Goal: Find contact information: Find contact information

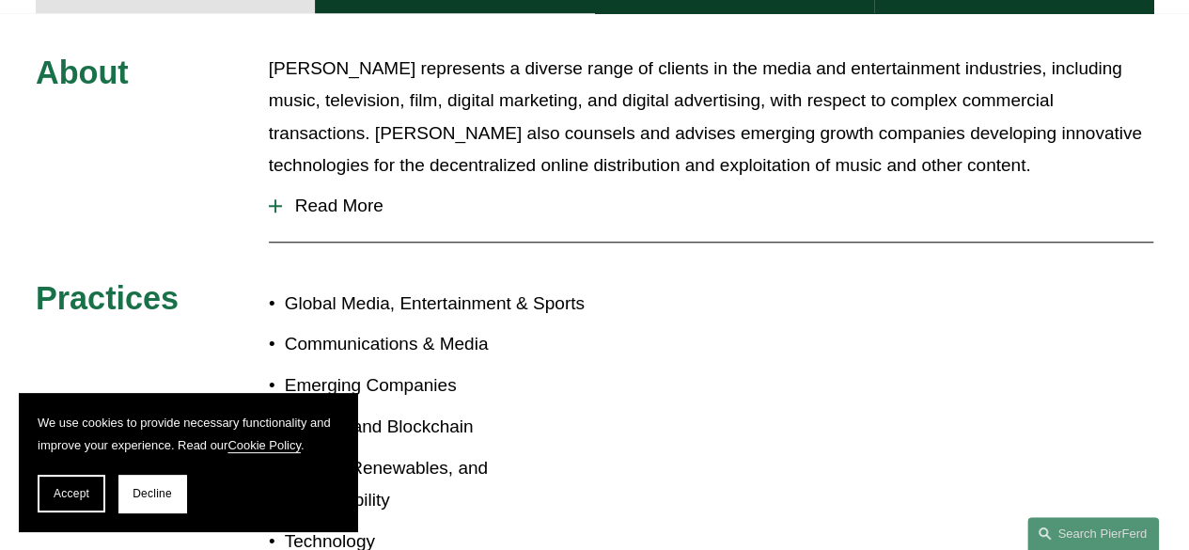
scroll to position [827, 0]
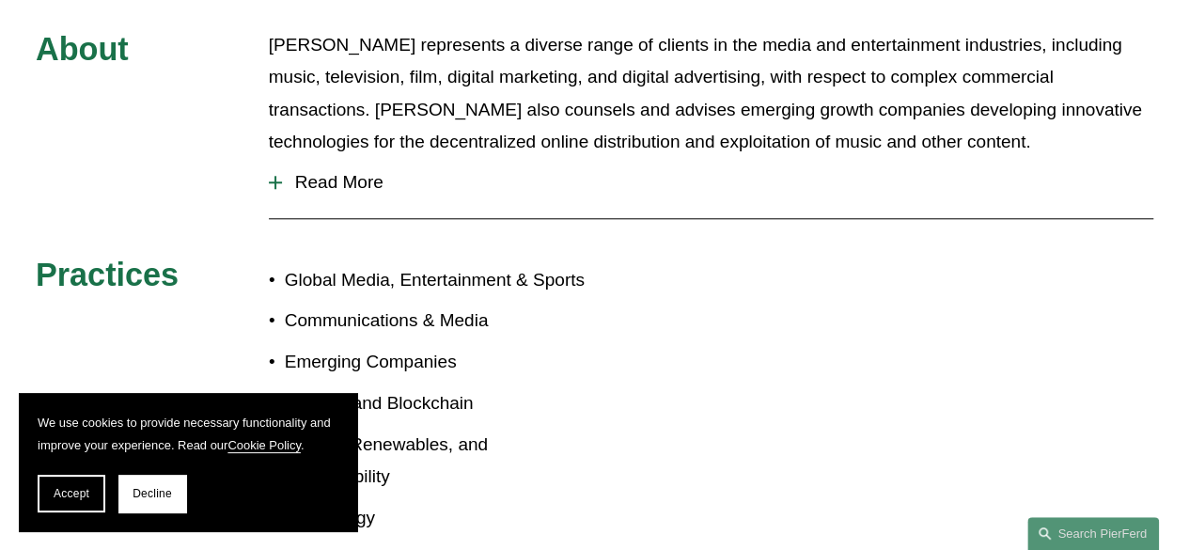
click at [280, 176] on div at bounding box center [275, 182] width 13 height 13
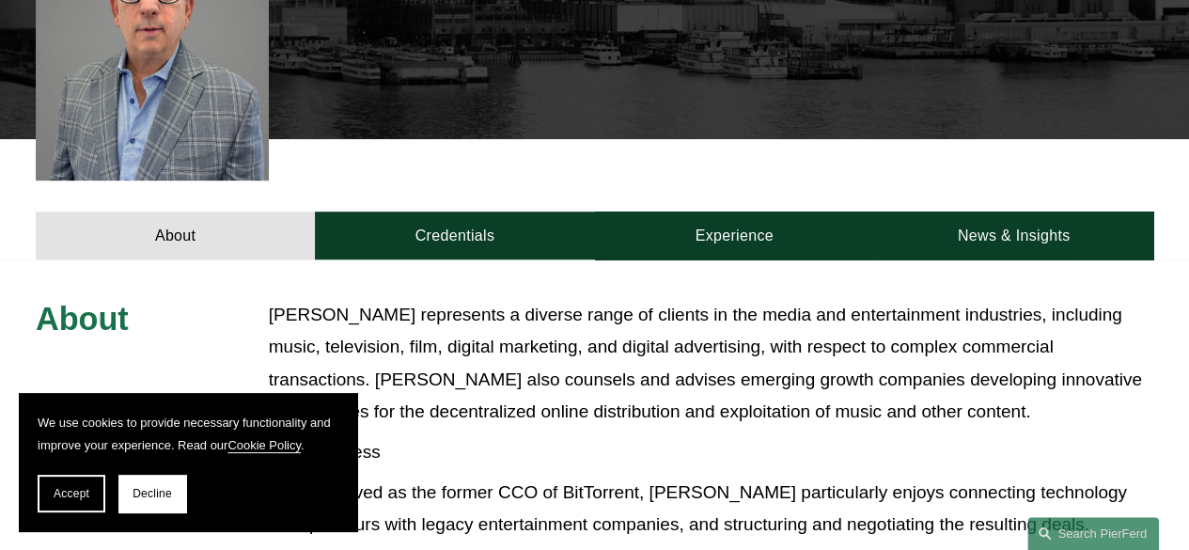
scroll to position [561, 0]
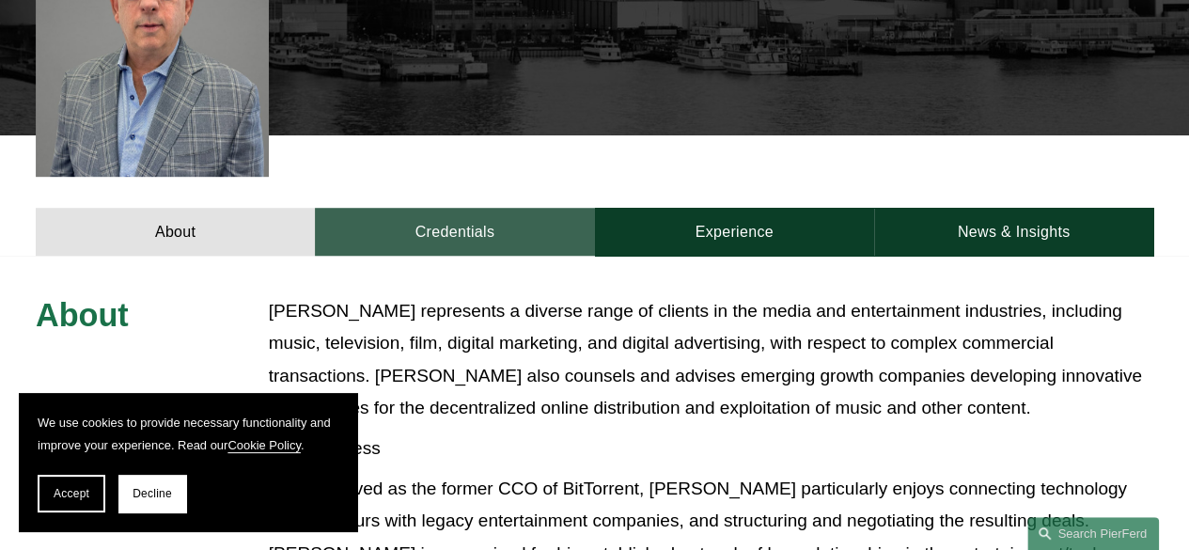
click at [455, 208] on link "Credentials" at bounding box center [454, 232] width 279 height 48
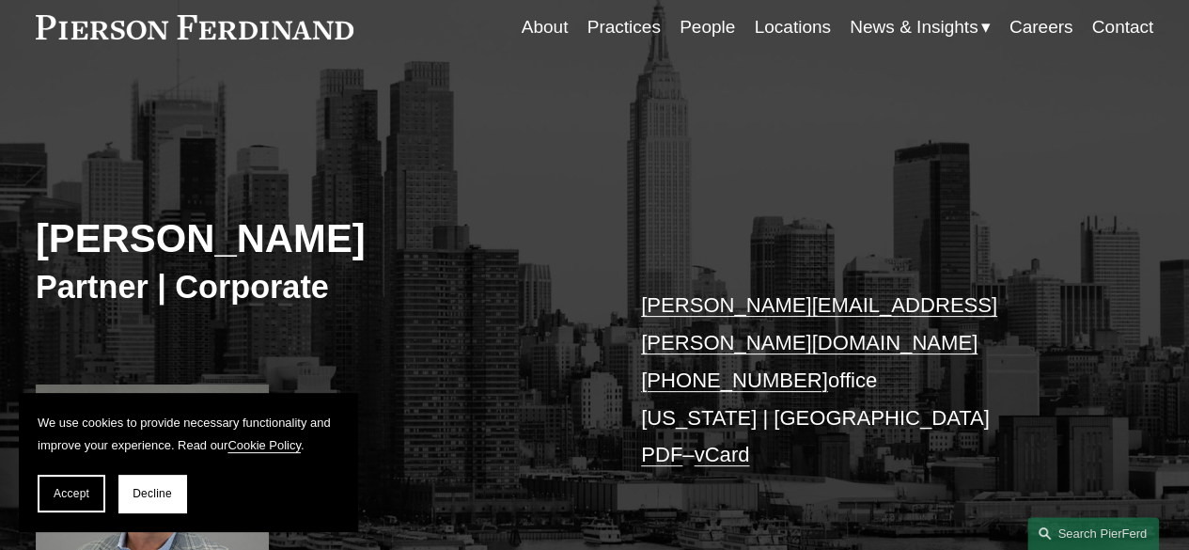
scroll to position [68, 0]
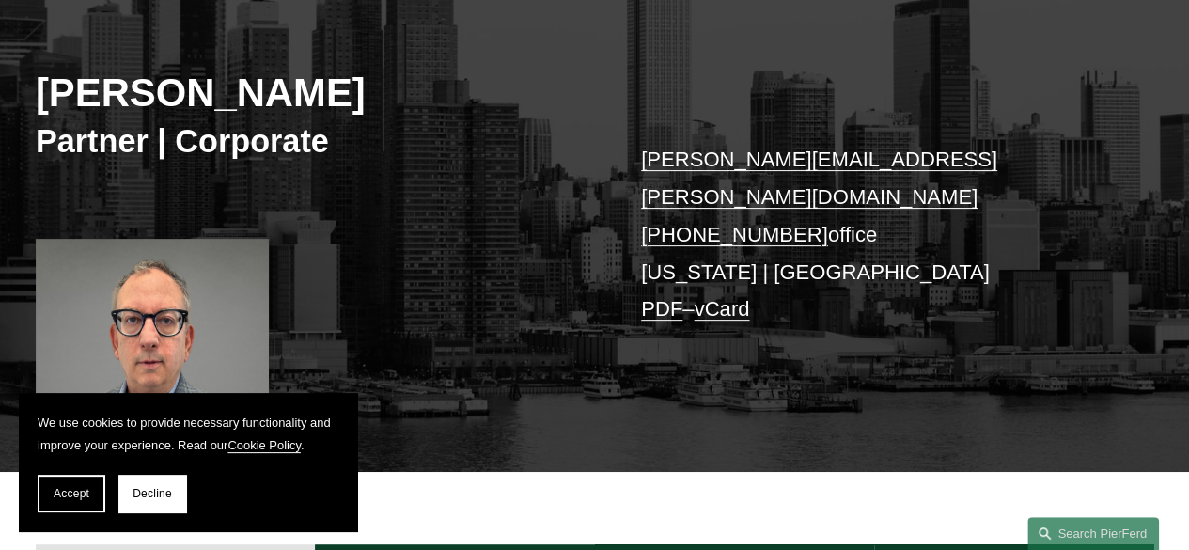
scroll to position [338, 0]
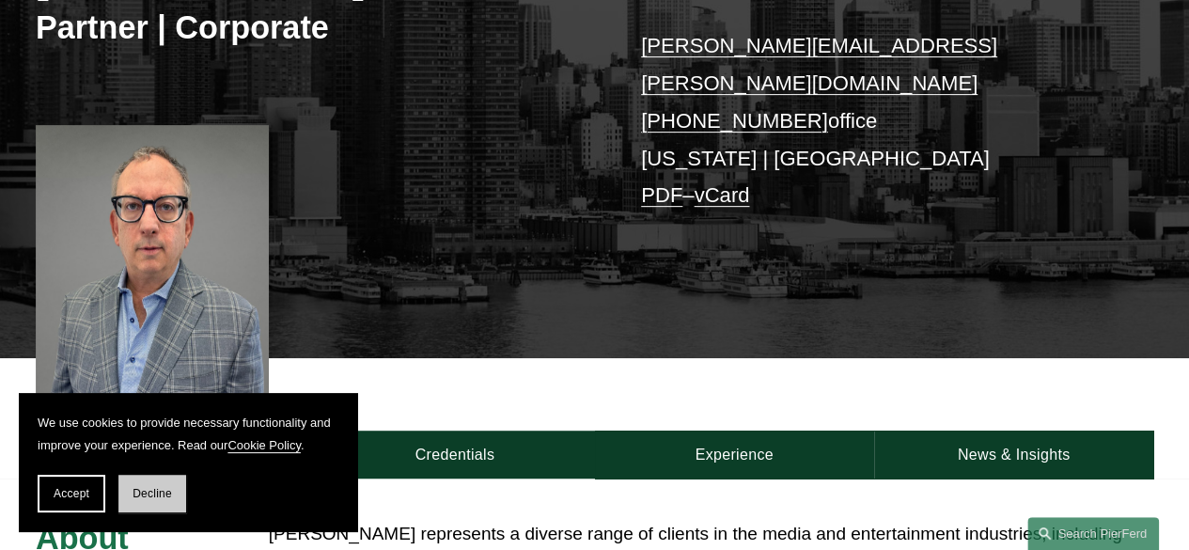
click at [145, 498] on span "Decline" at bounding box center [152, 493] width 39 height 13
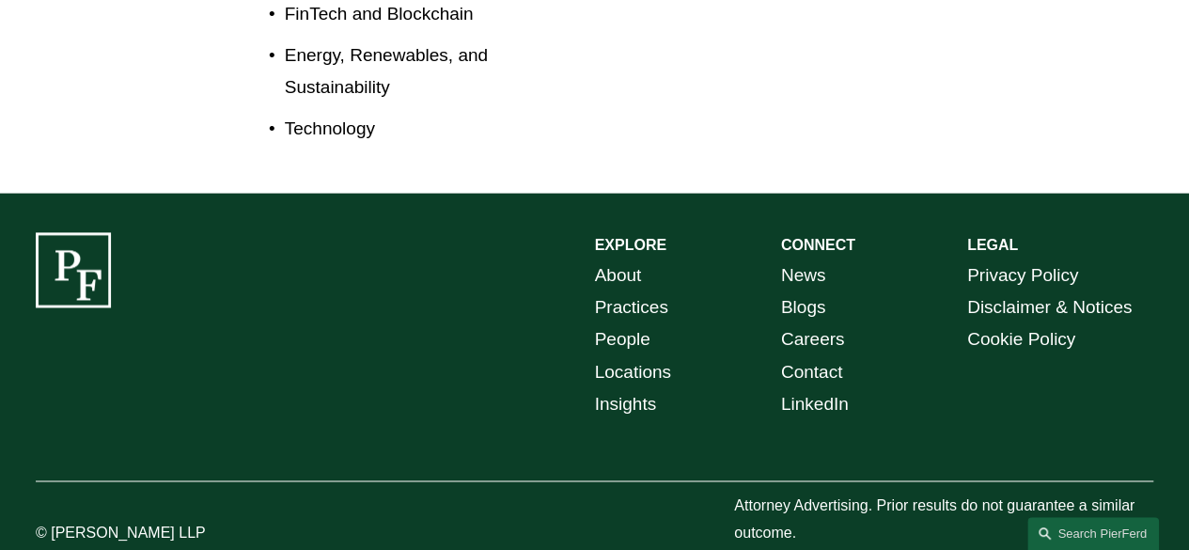
scroll to position [1218, 0]
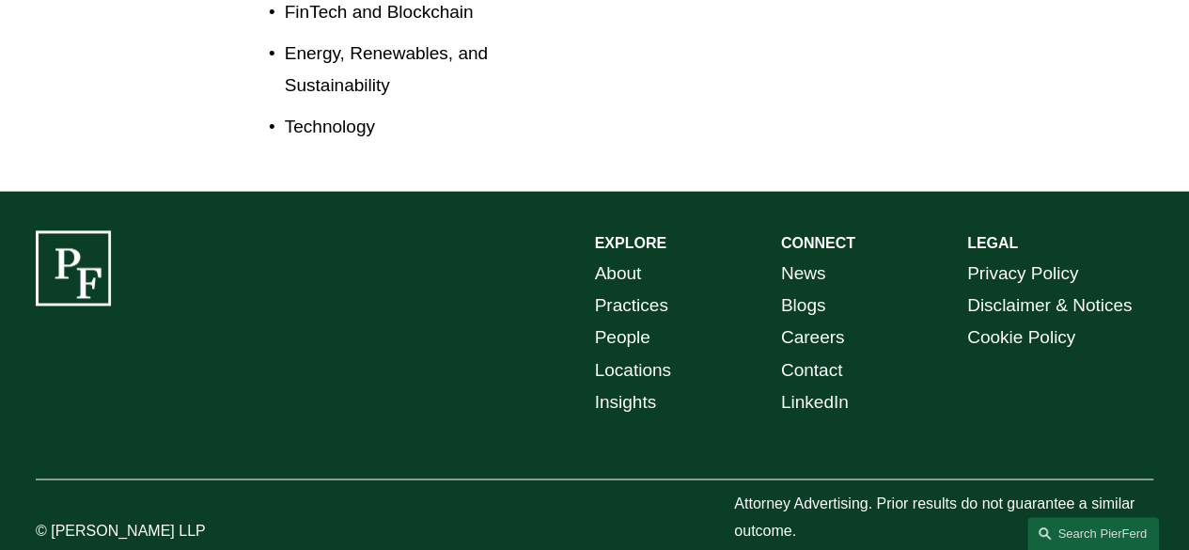
click at [617, 354] on link "Locations" at bounding box center [633, 370] width 76 height 32
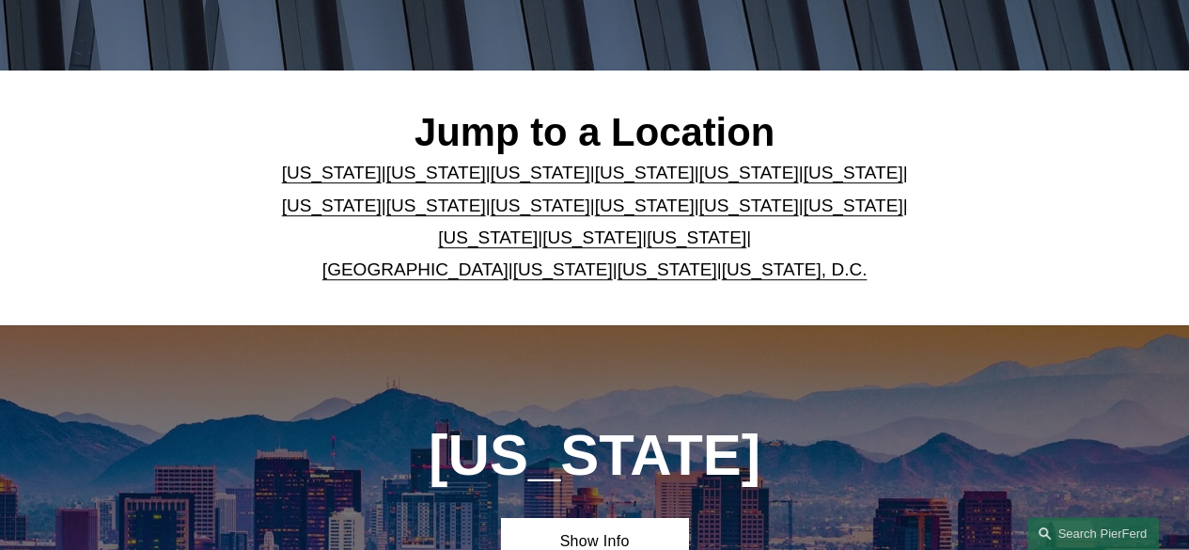
scroll to position [392, 0]
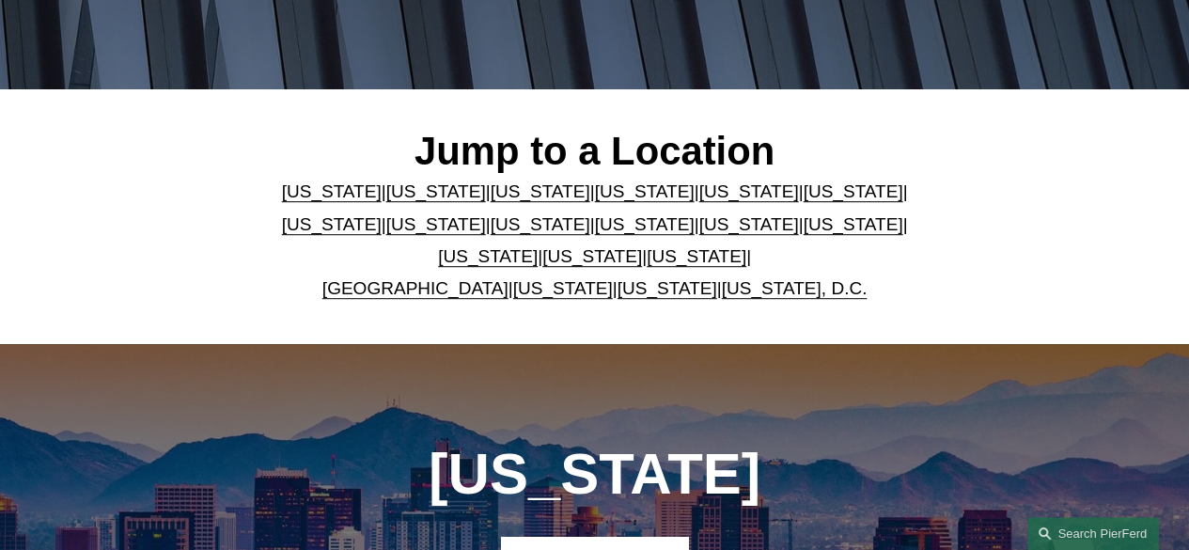
click at [698, 231] on link "[US_STATE]" at bounding box center [748, 224] width 100 height 20
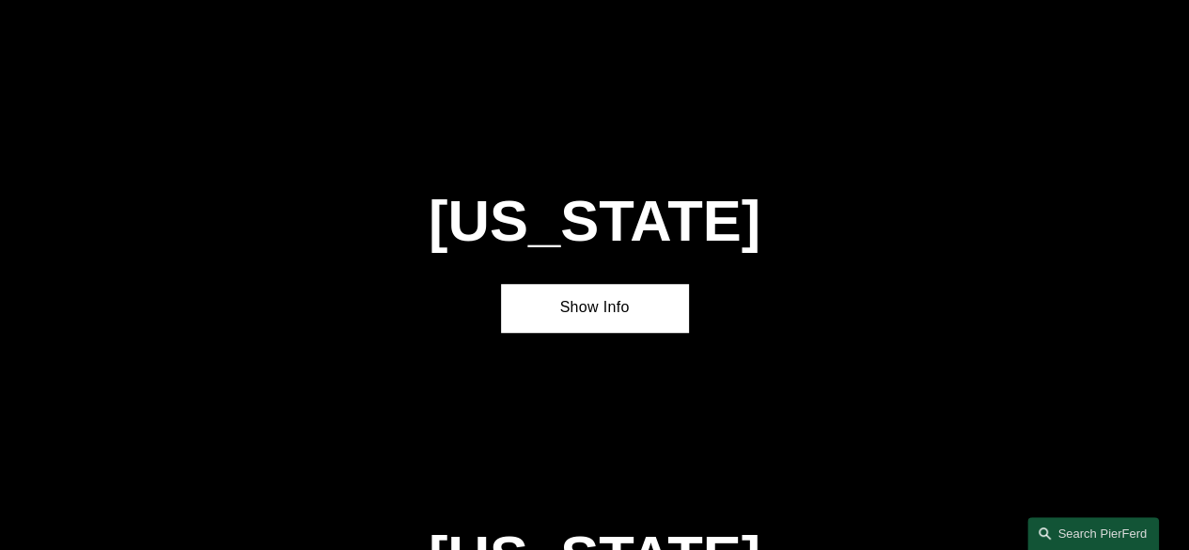
scroll to position [4144, 0]
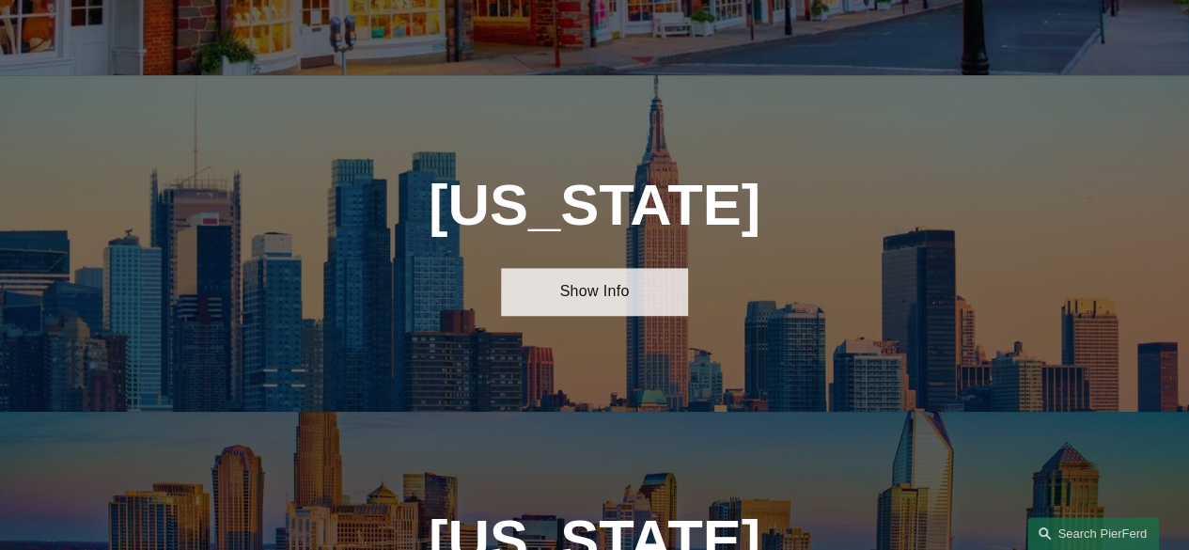
click at [590, 268] on link "Show Info" at bounding box center [594, 292] width 186 height 48
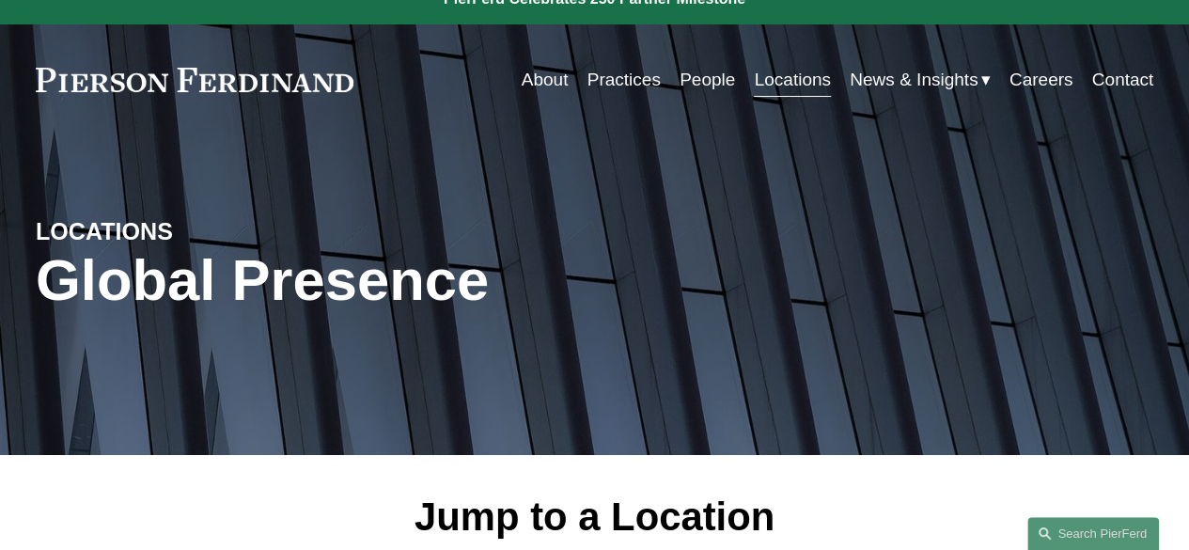
scroll to position [0, 0]
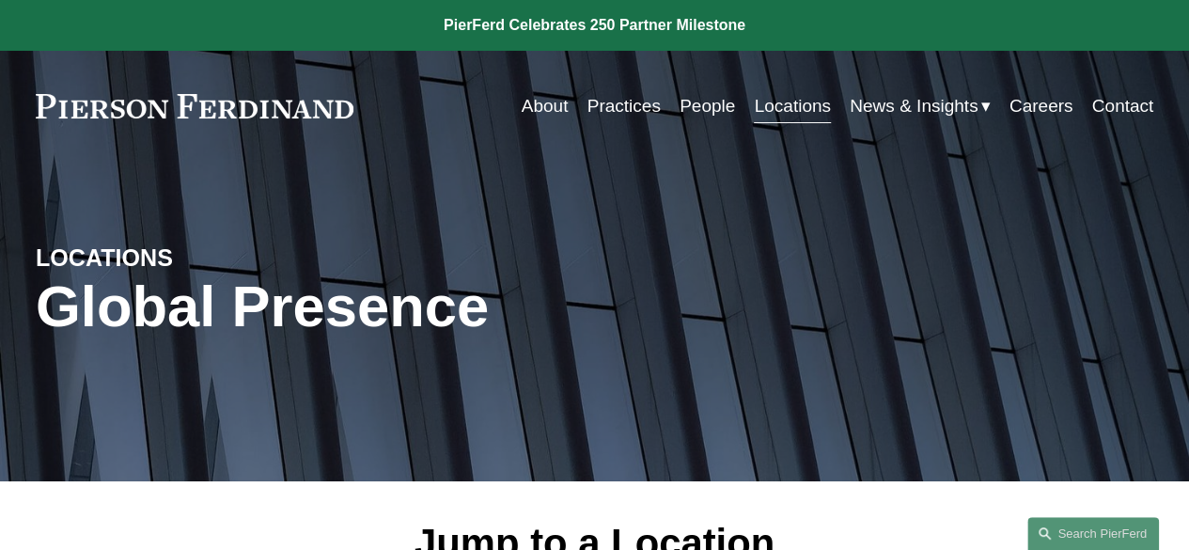
click at [1111, 107] on link "Contact" at bounding box center [1123, 106] width 62 height 36
